Goal: Transaction & Acquisition: Book appointment/travel/reservation

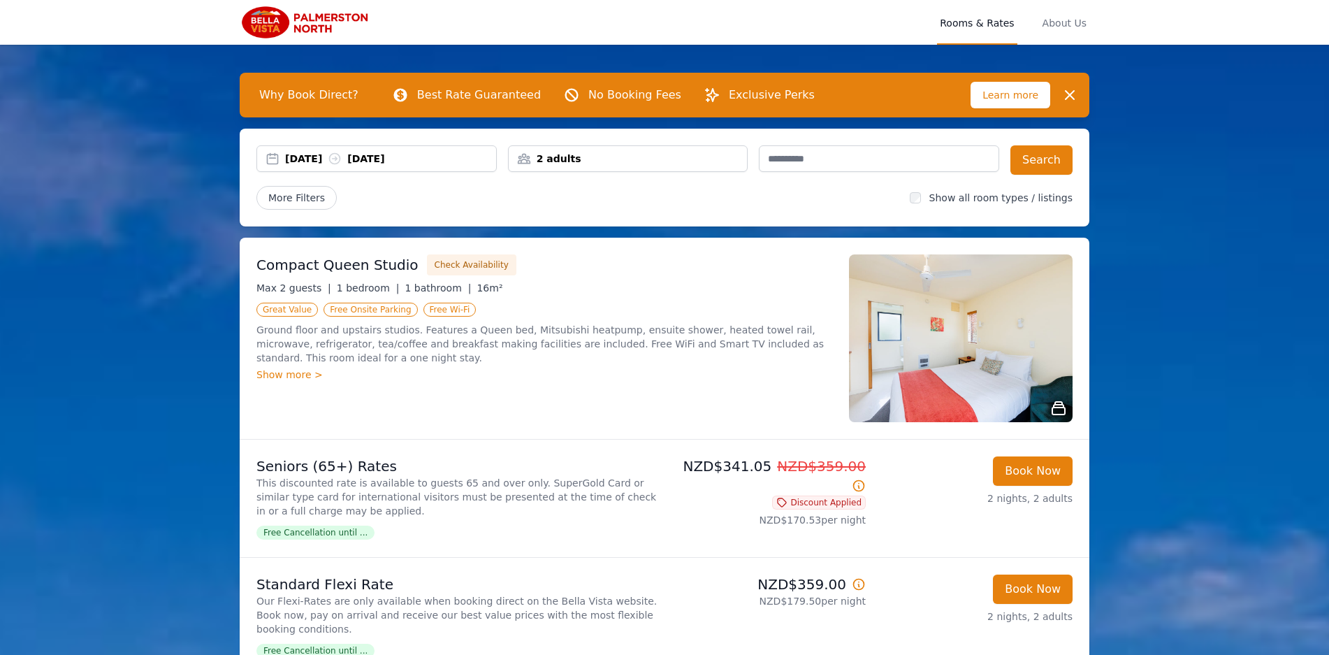
click at [550, 166] on div "2 adults" at bounding box center [628, 158] width 240 height 27
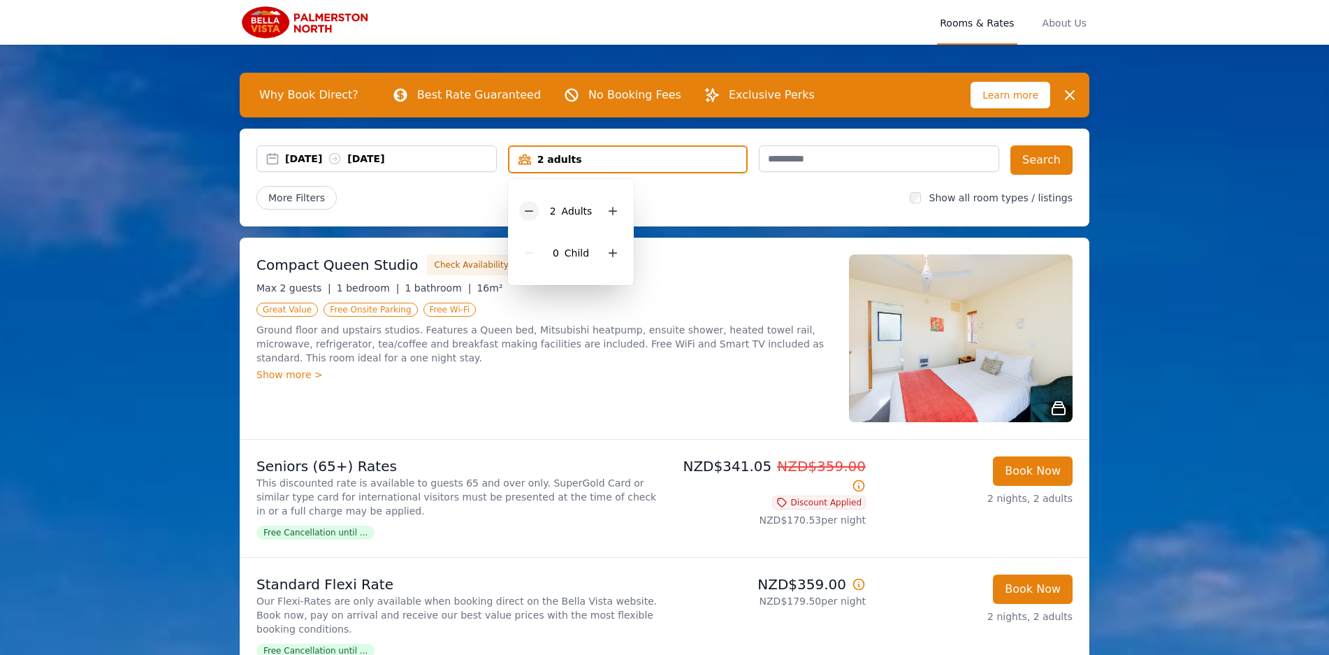
click at [527, 209] on icon at bounding box center [528, 210] width 11 height 11
click at [775, 205] on div "More Filters" at bounding box center [577, 198] width 642 height 24
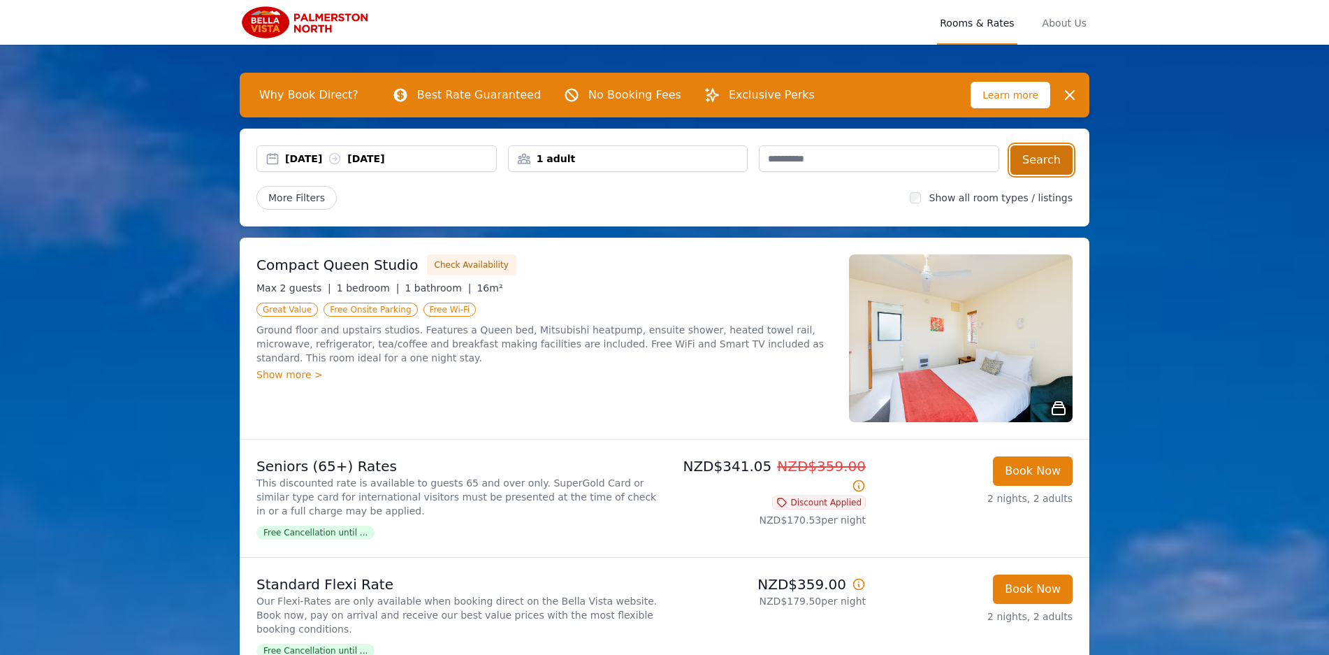
click at [1048, 159] on button "Search" at bounding box center [1041, 159] width 62 height 29
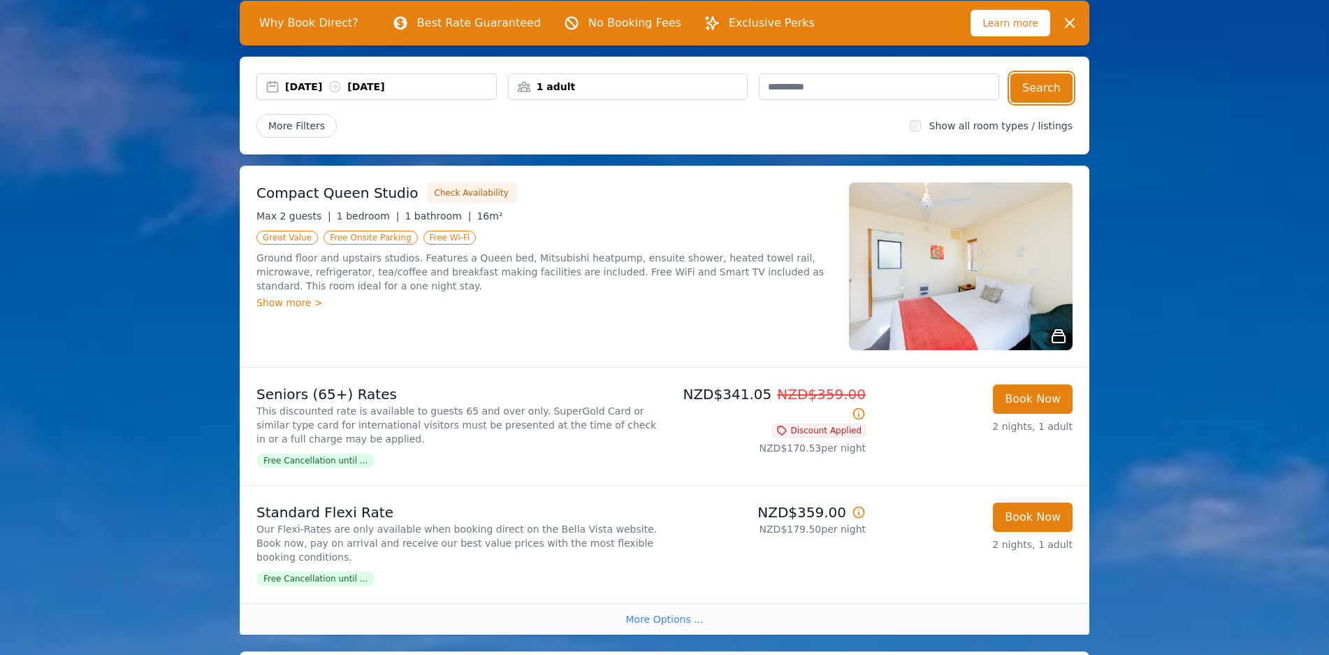
scroll to position [71, 0]
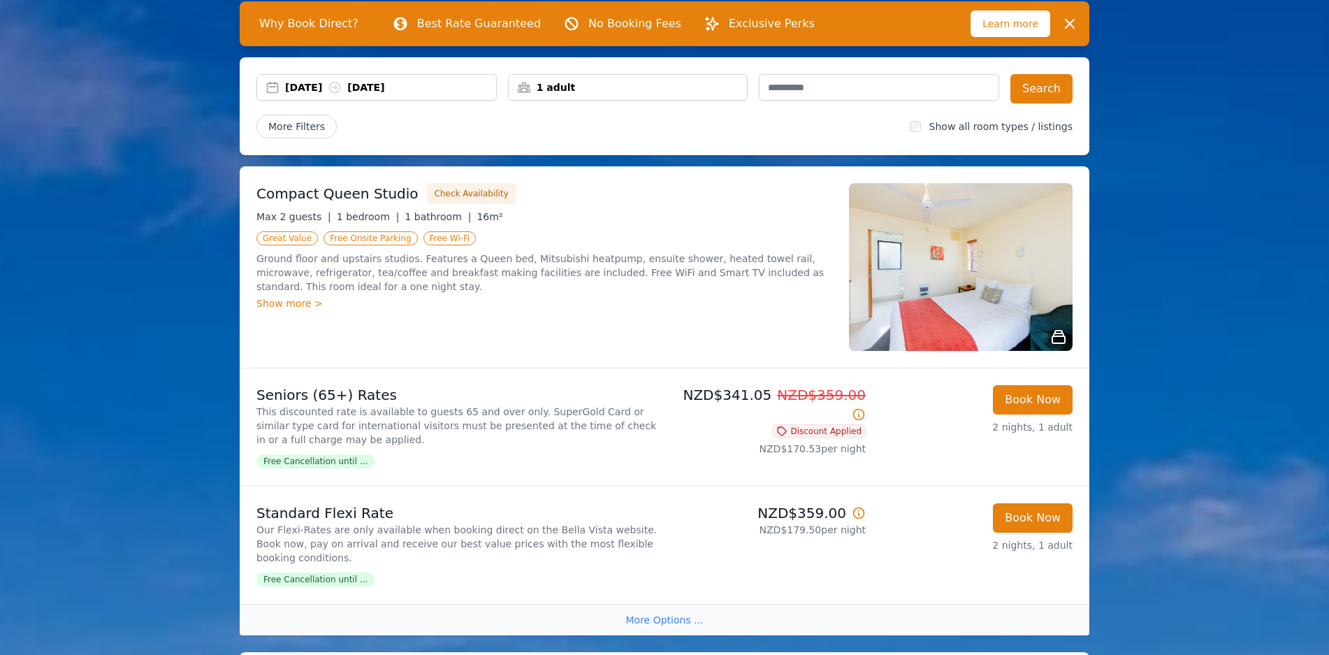
click at [920, 298] on img at bounding box center [961, 267] width 224 height 168
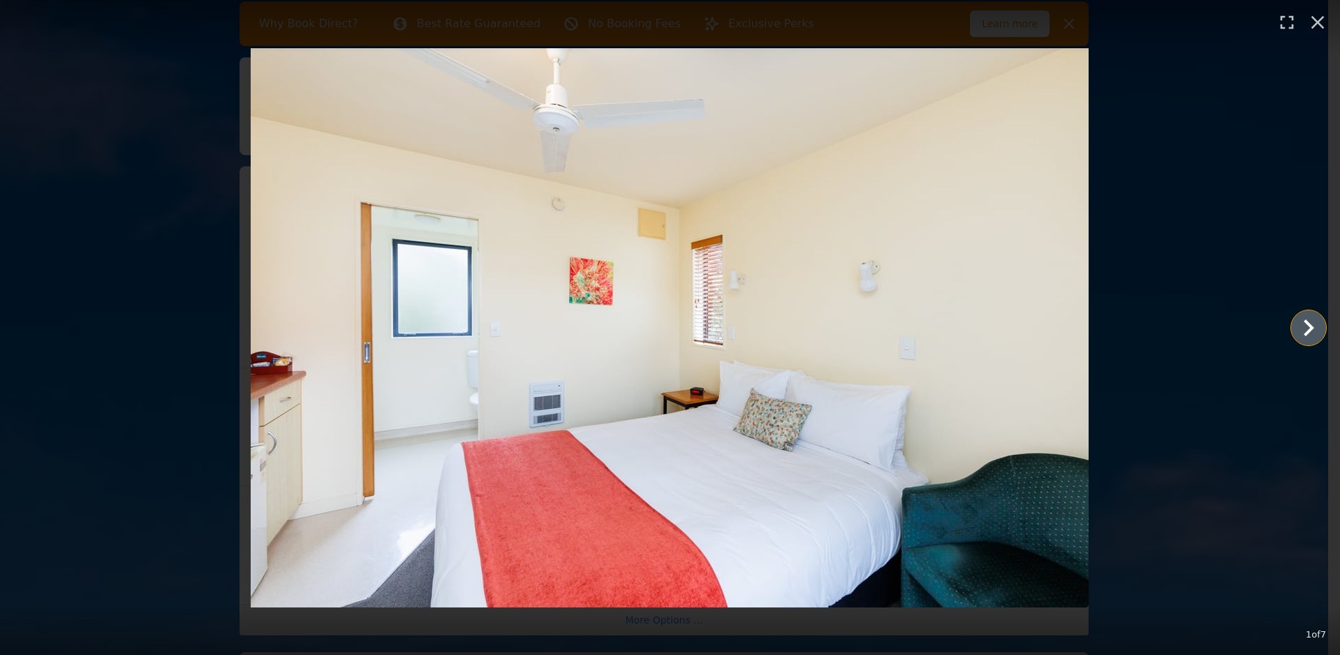
click at [1301, 317] on icon "Show slide 2 of 7" at bounding box center [1309, 328] width 34 height 34
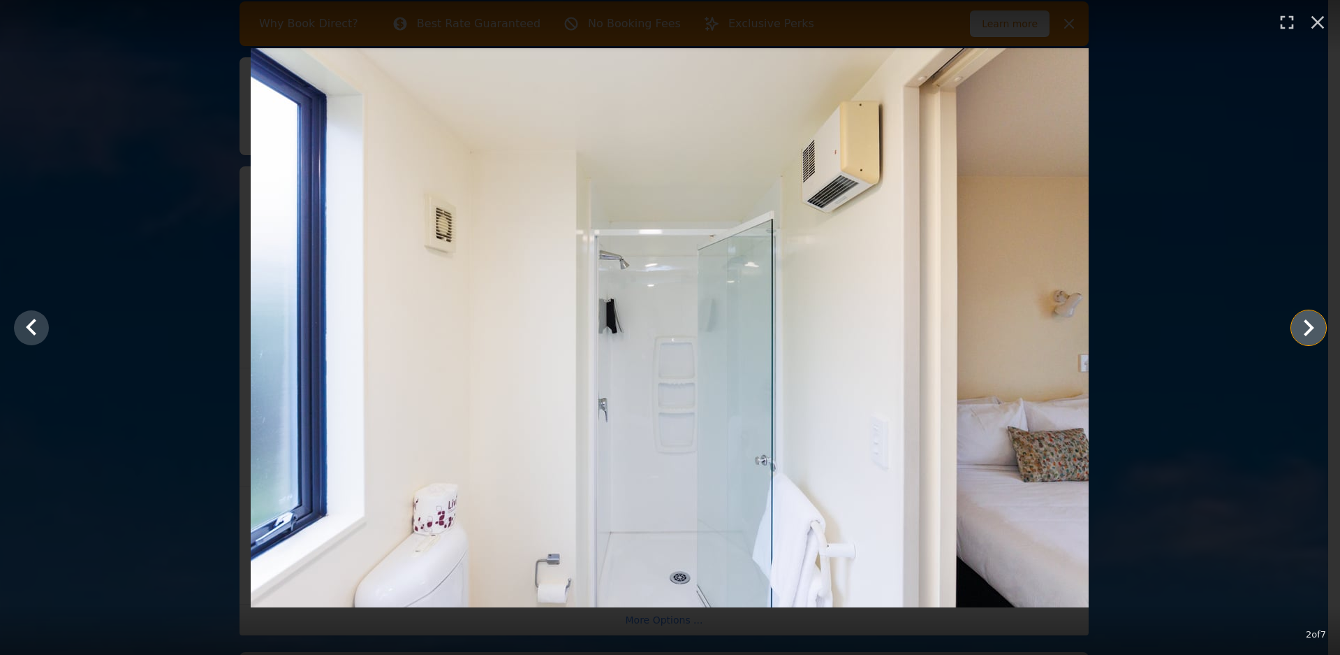
click at [1306, 324] on icon "Show slide 3 of 7" at bounding box center [1309, 328] width 34 height 34
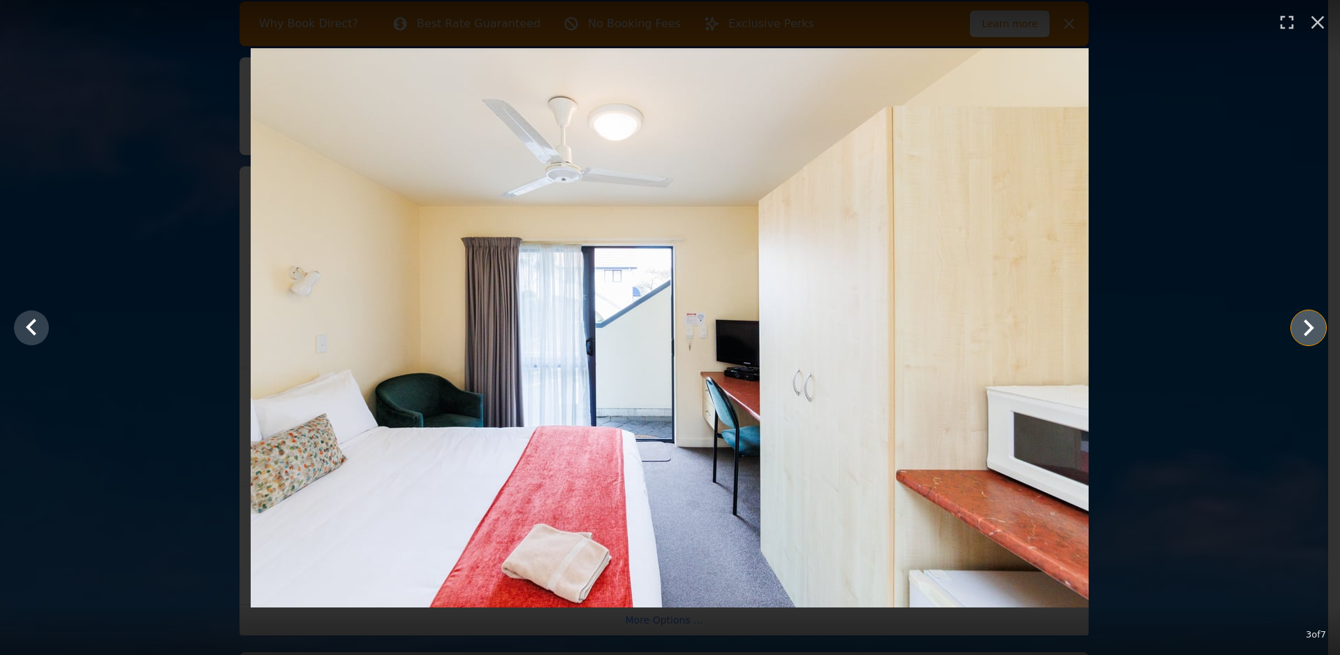
click at [1306, 324] on icon "Show slide 4 of 7" at bounding box center [1309, 328] width 34 height 34
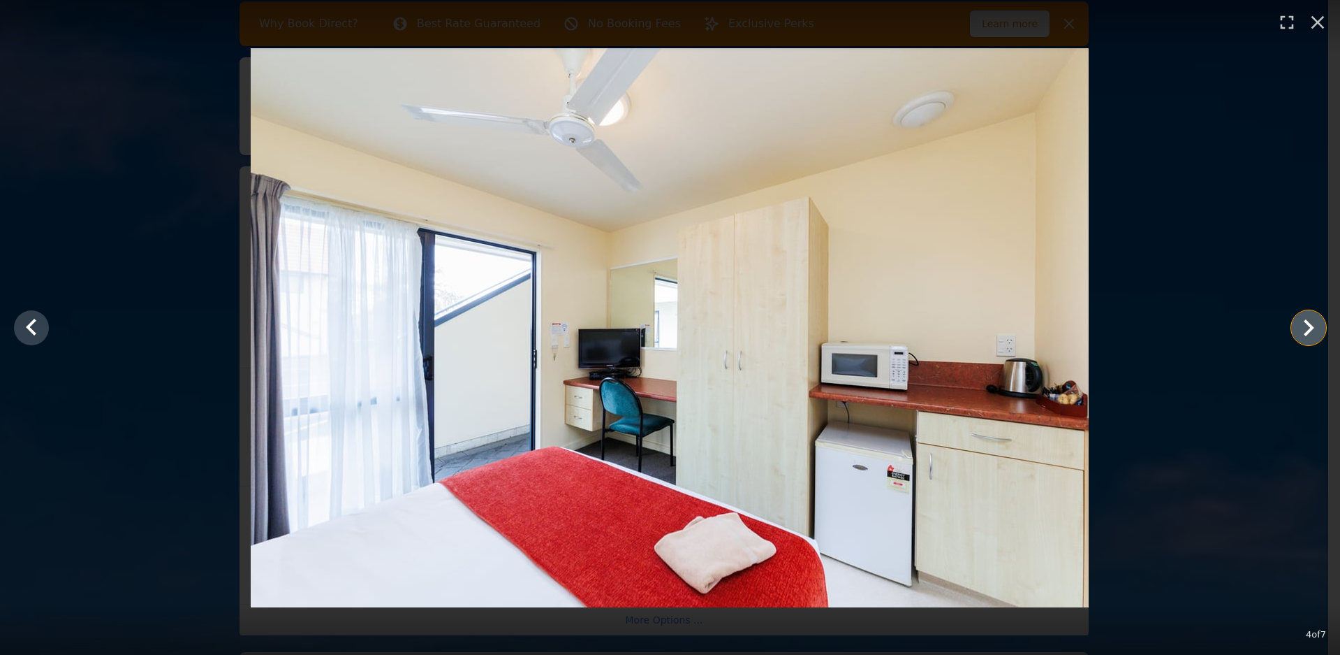
click at [1306, 324] on icon "Show slide 5 of 7" at bounding box center [1309, 328] width 34 height 34
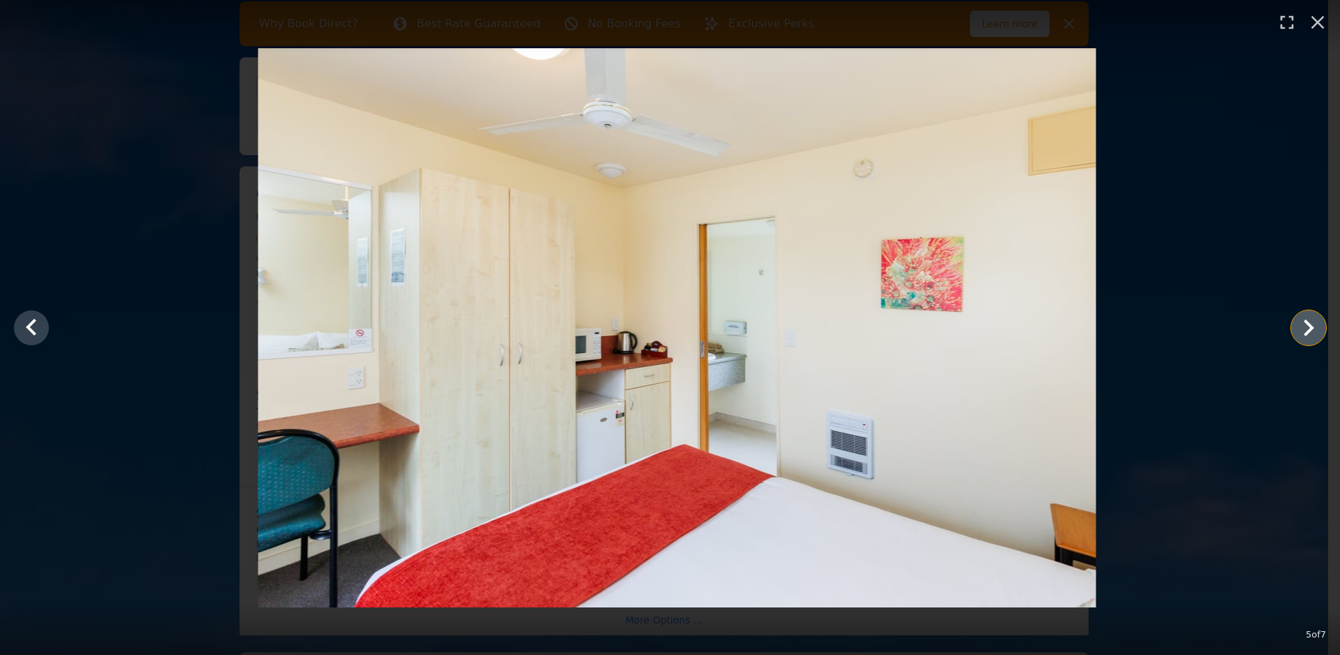
click at [1306, 324] on icon "Show slide 6 of 7" at bounding box center [1309, 328] width 34 height 34
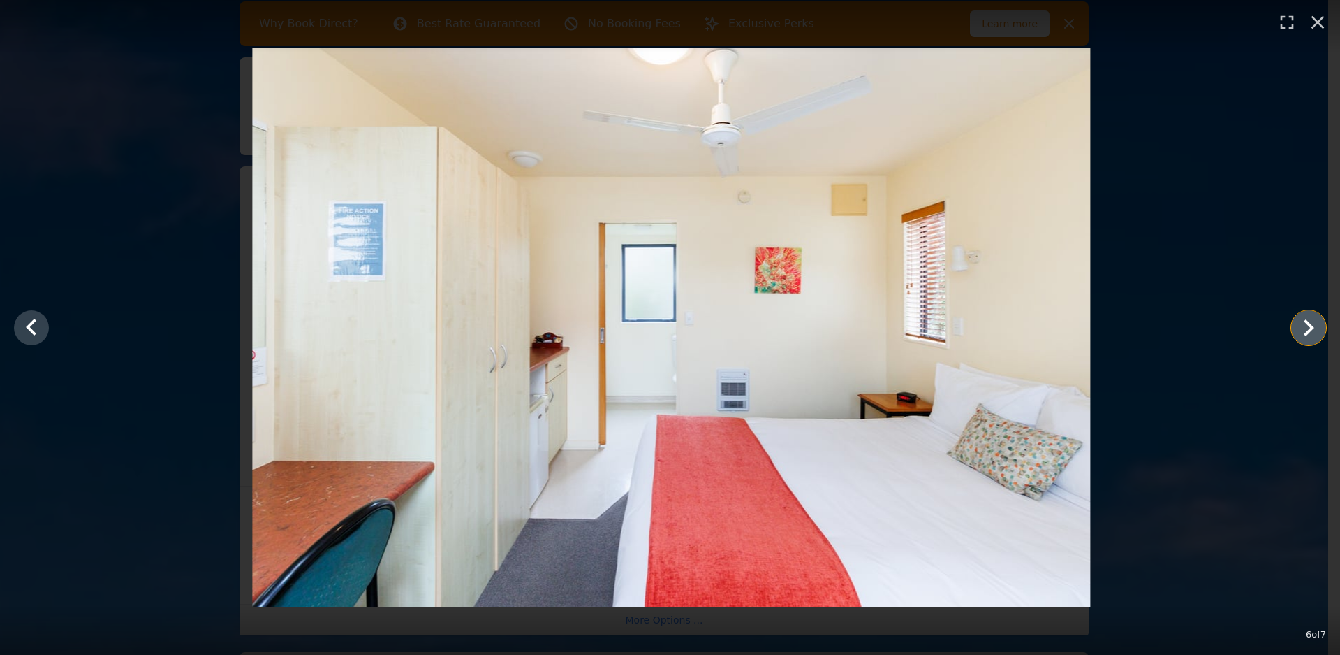
click at [1306, 324] on icon "Show slide 7 of 7" at bounding box center [1309, 328] width 34 height 34
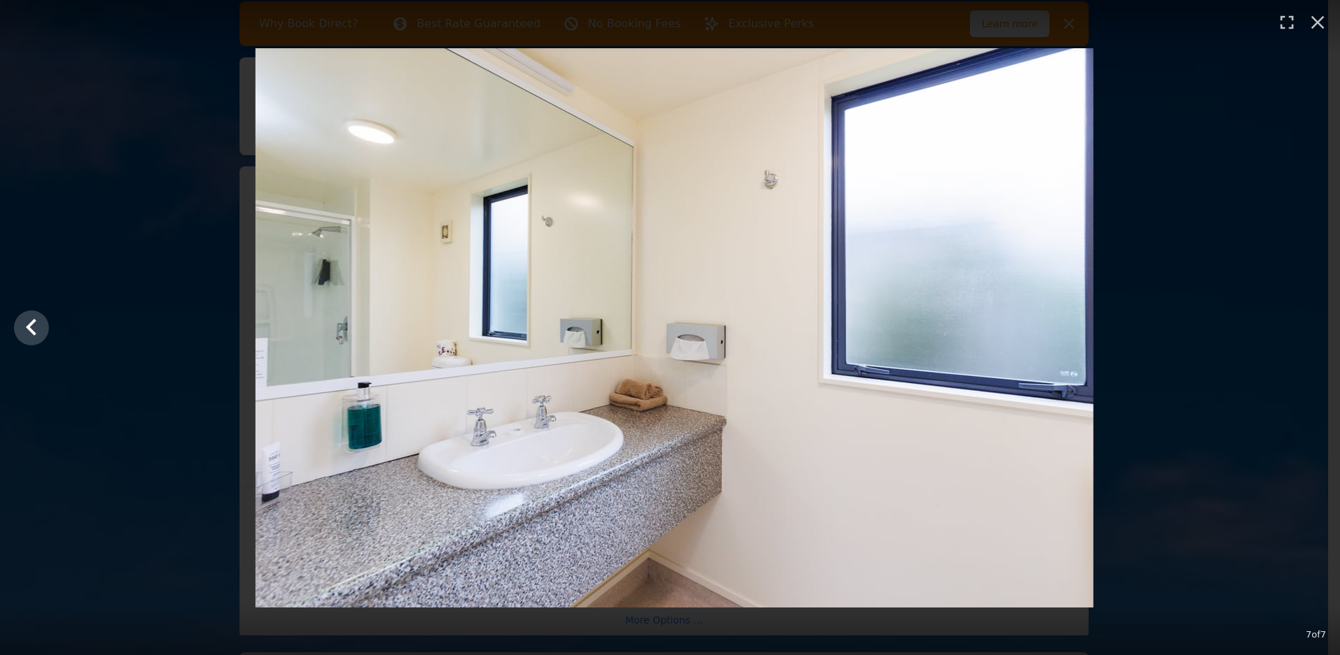
click at [1306, 324] on div at bounding box center [675, 327] width 1340 height 559
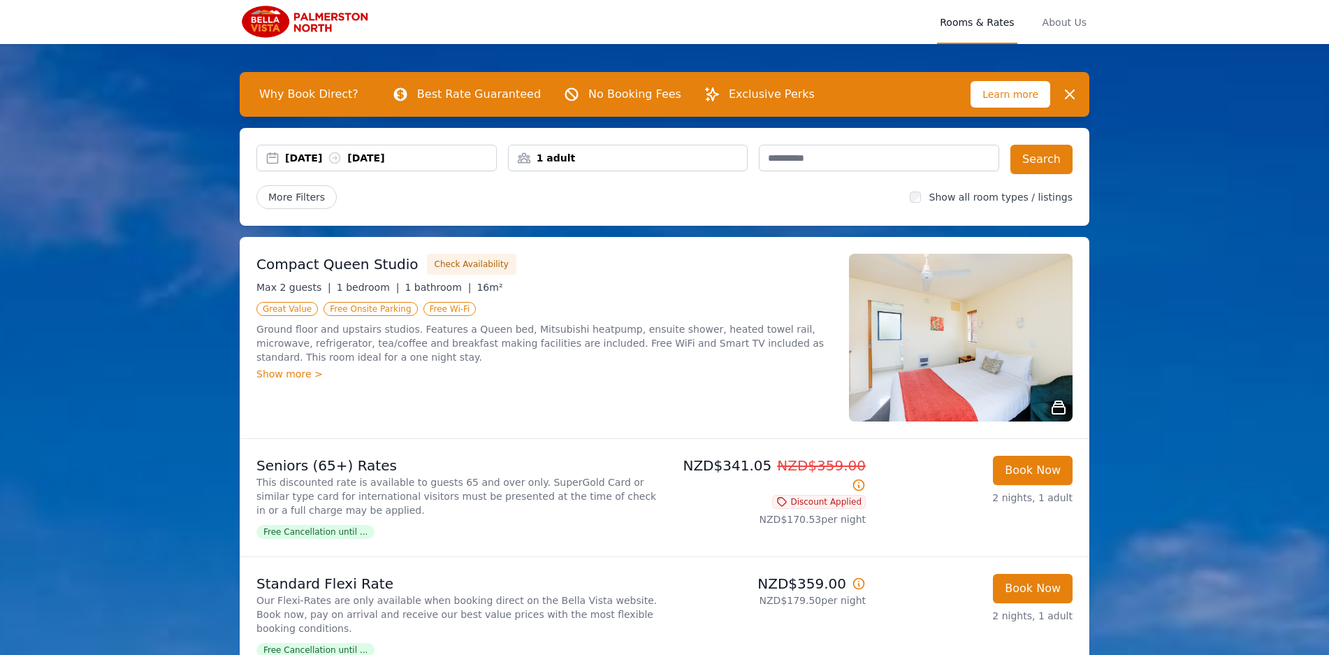
scroll to position [0, 0]
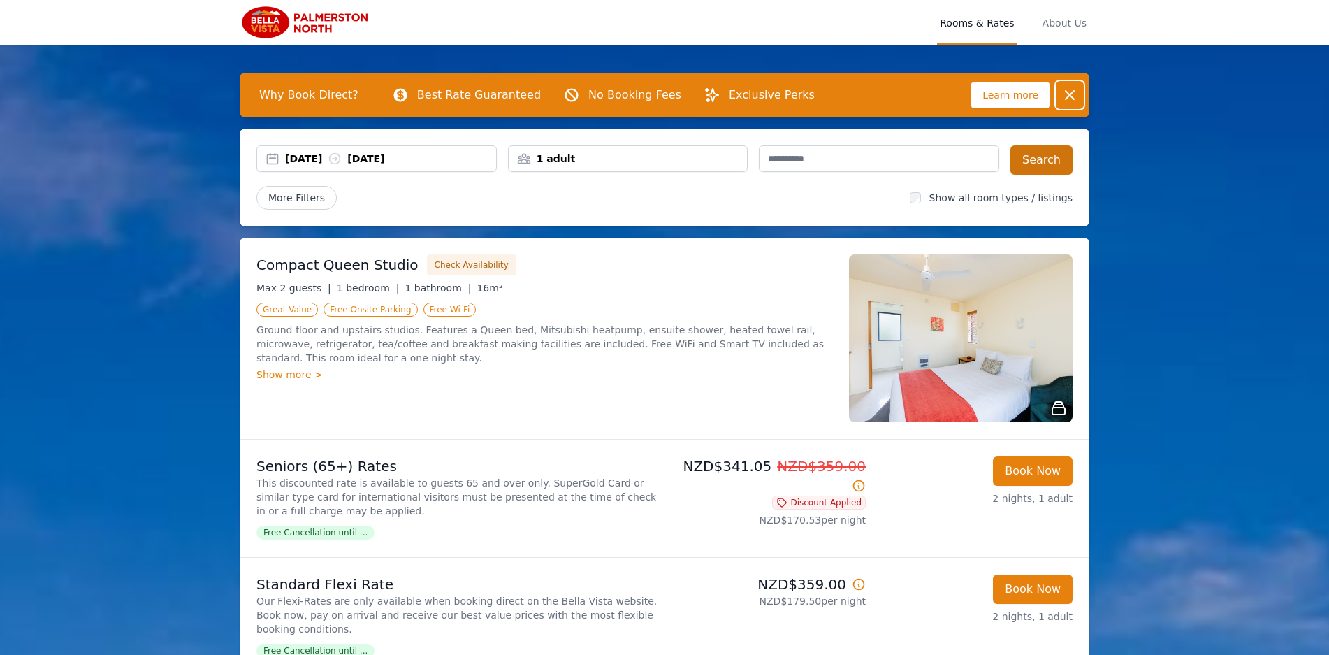
click at [1070, 94] on icon "button" at bounding box center [1069, 95] width 17 height 17
